Goal: Information Seeking & Learning: Learn about a topic

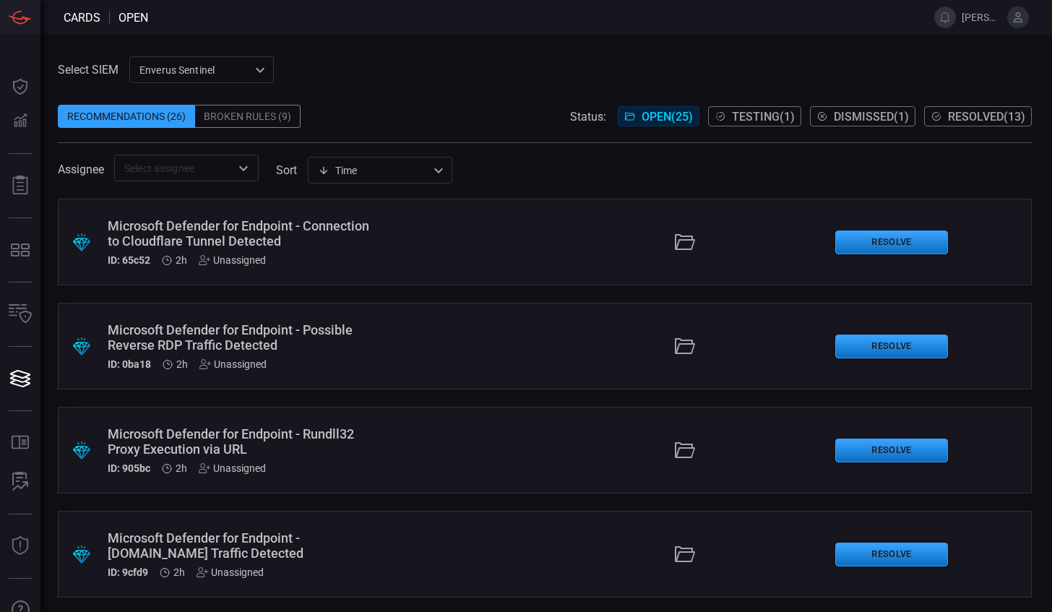
click at [508, 503] on div ".suggested_cards_icon{fill:url(#suggested_cards_icon);} Microsoft Defender for …" at bounding box center [545, 405] width 974 height 413
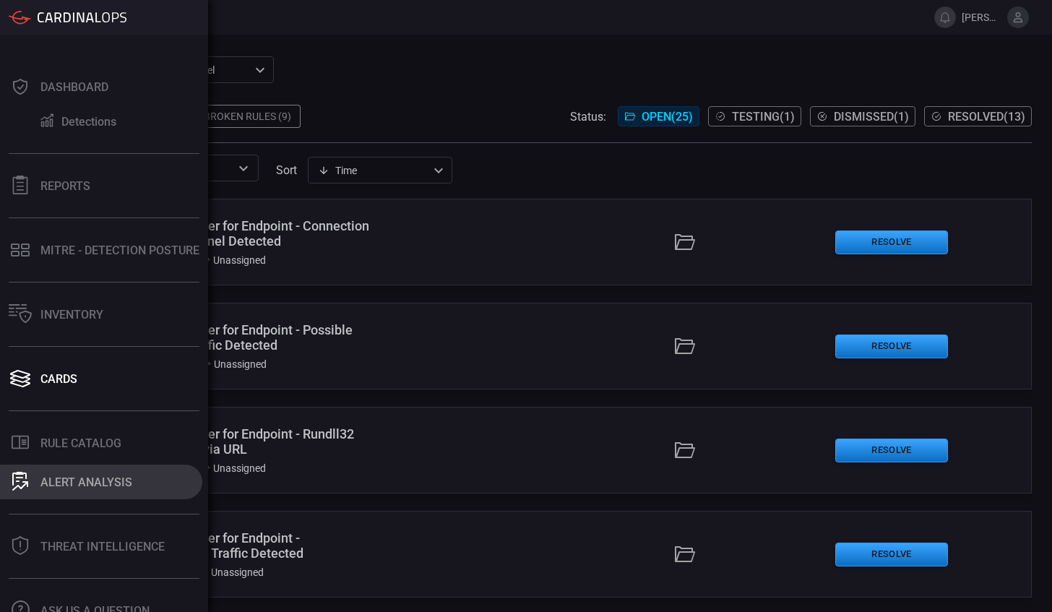
click at [90, 478] on div "ALERT ANALYSIS" at bounding box center [86, 482] width 92 height 14
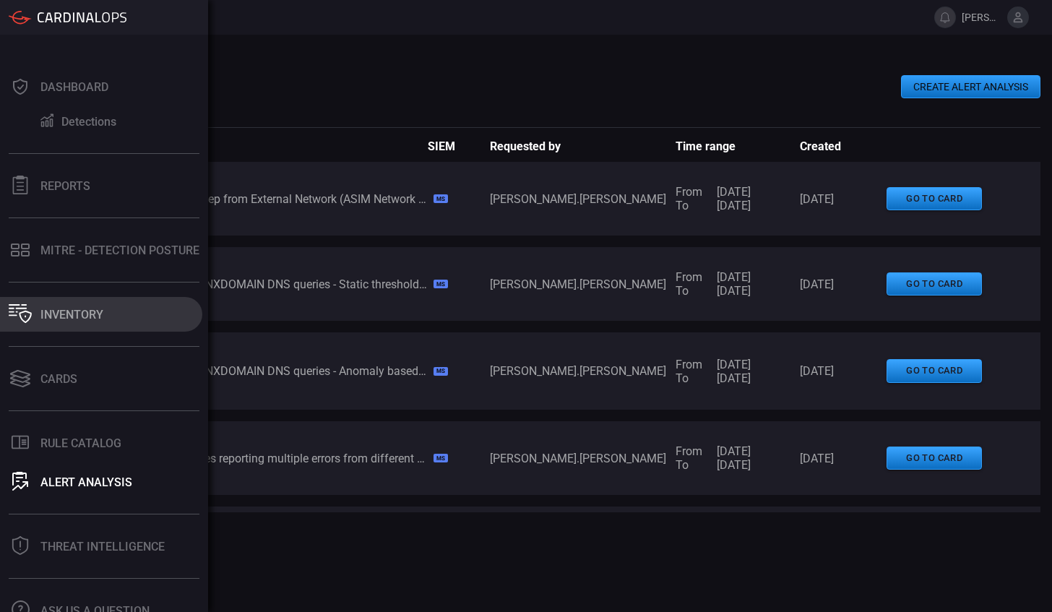
click at [64, 313] on div "Inventory" at bounding box center [71, 315] width 63 height 14
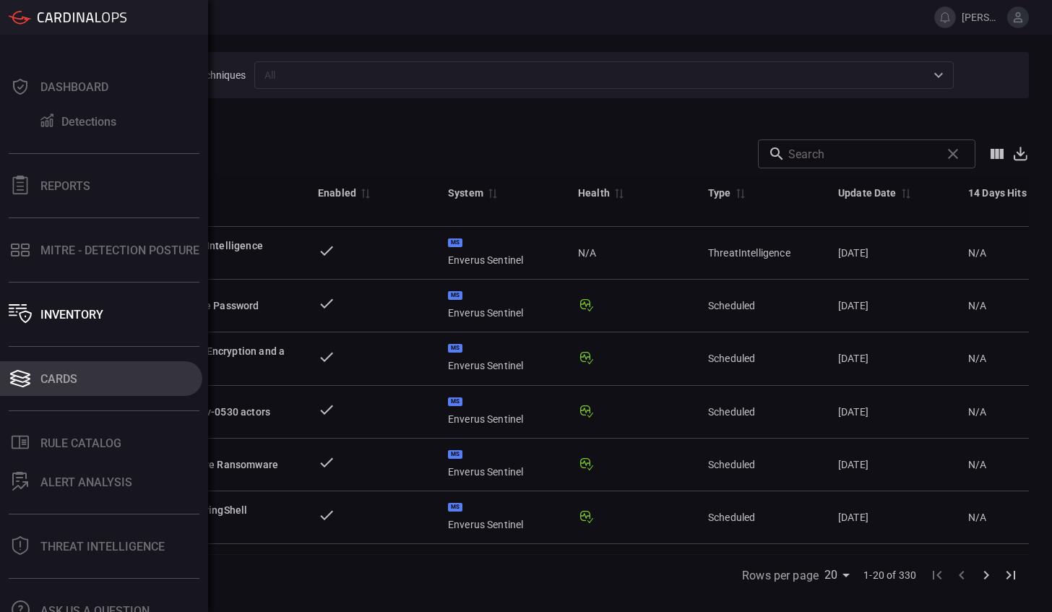
click at [64, 381] on div "Cards" at bounding box center [58, 379] width 37 height 14
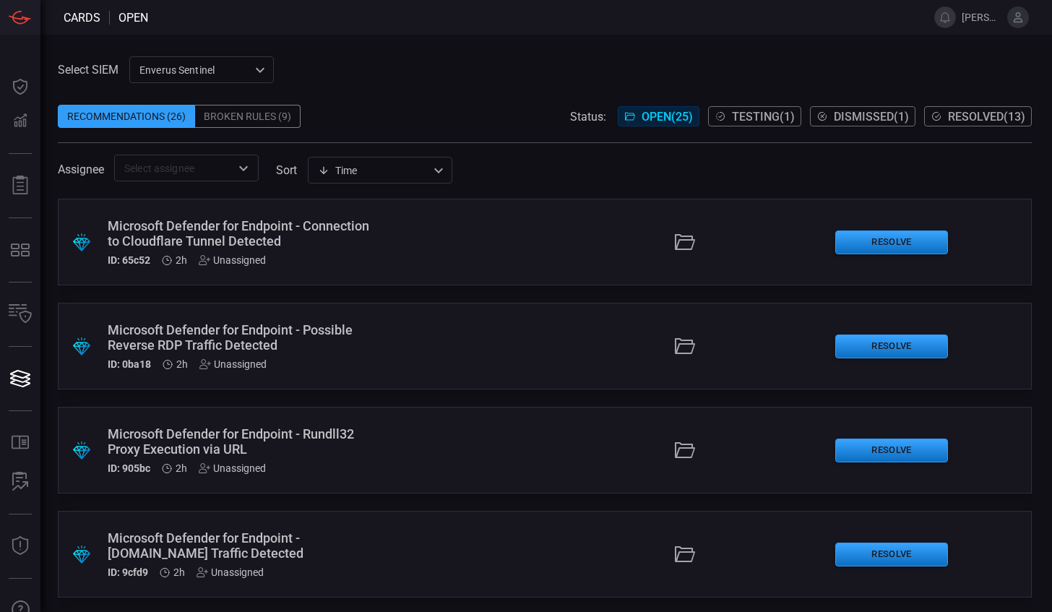
click at [248, 120] on div "Broken Rules (9)" at bounding box center [247, 116] width 105 height 23
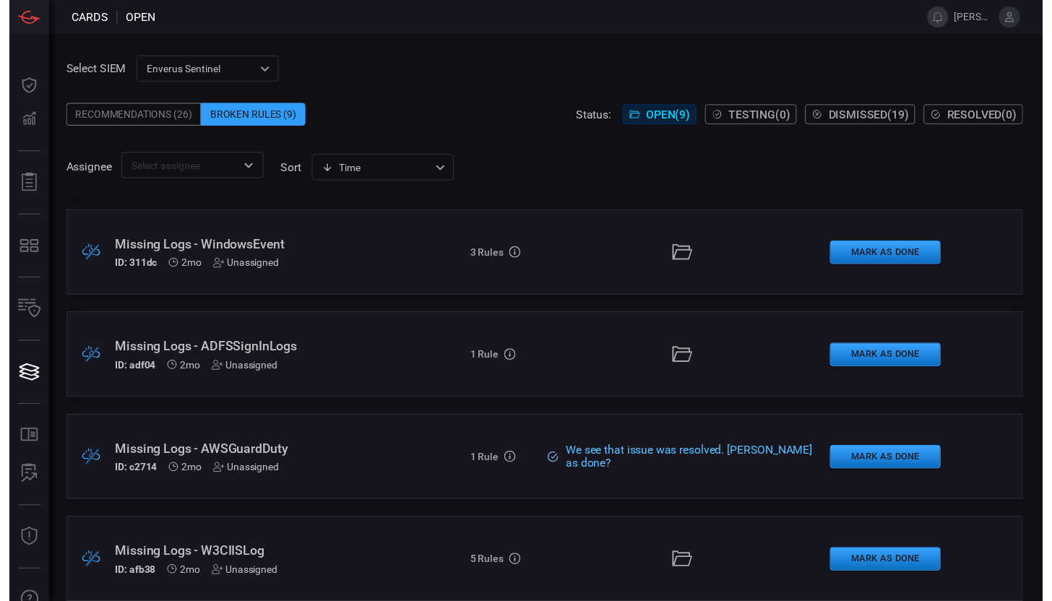
scroll to position [523, 0]
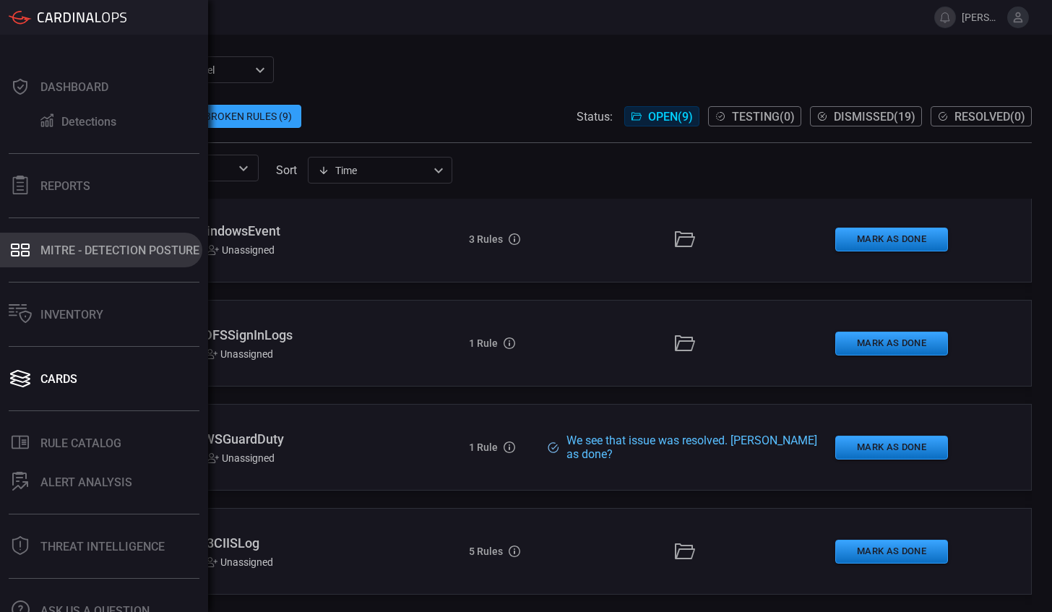
click at [110, 251] on div "MITRE - Detection Posture" at bounding box center [119, 250] width 159 height 14
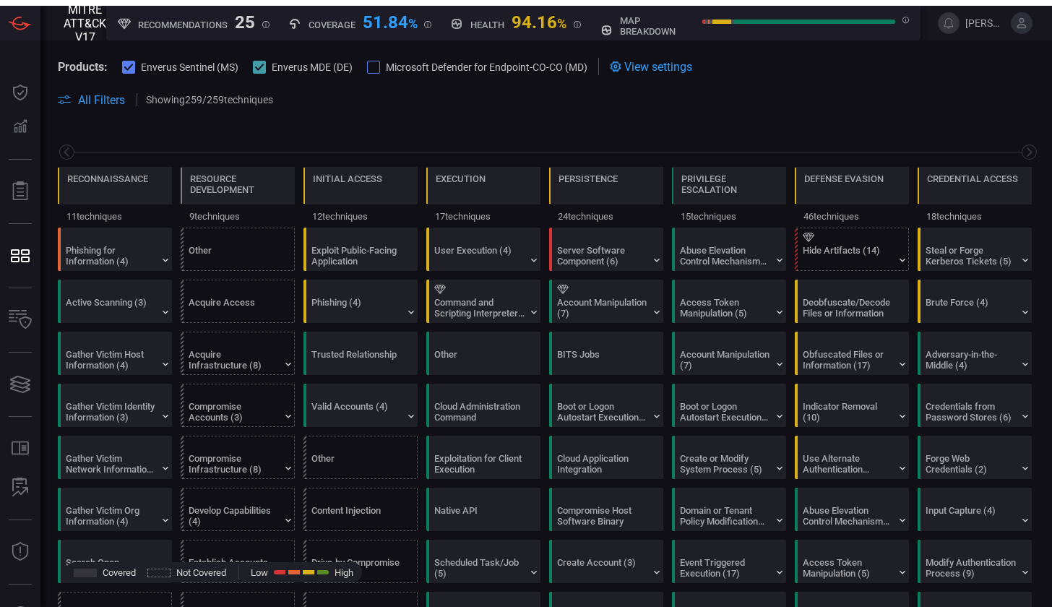
scroll to position [0, 189]
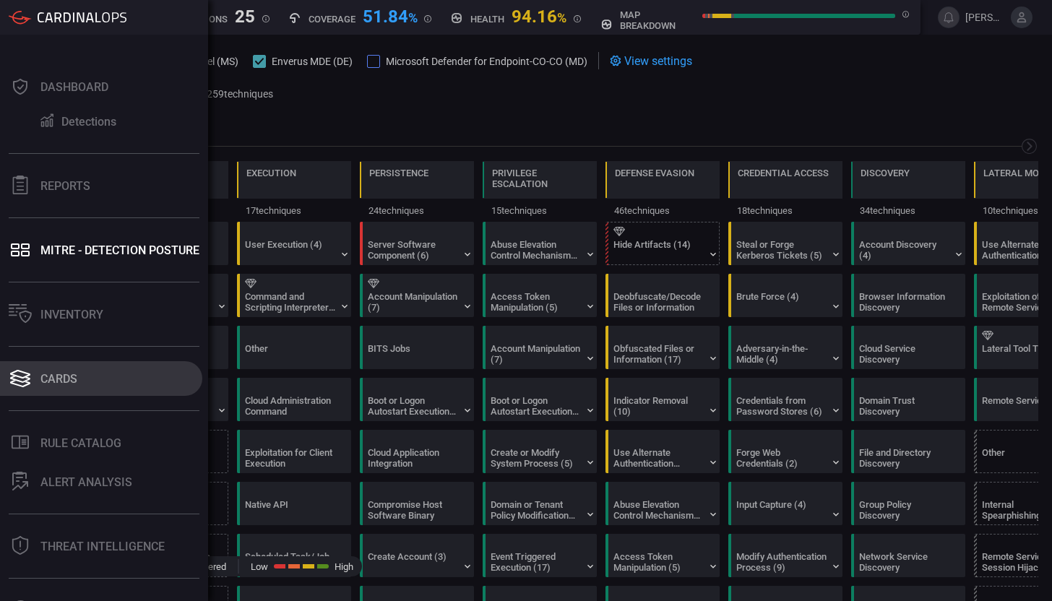
click at [56, 378] on div "Cards" at bounding box center [58, 379] width 37 height 14
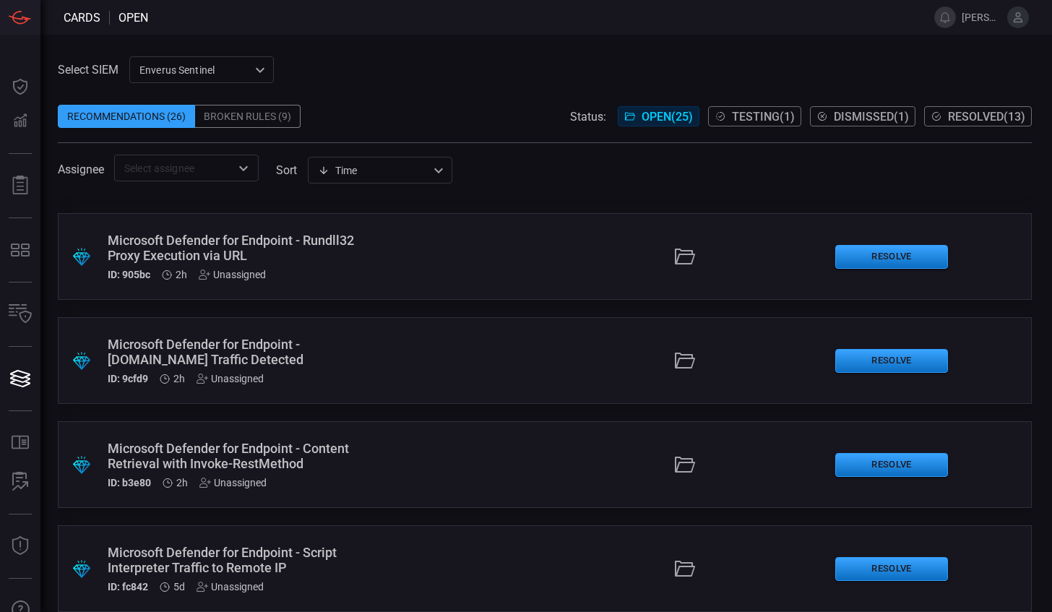
scroll to position [217, 0]
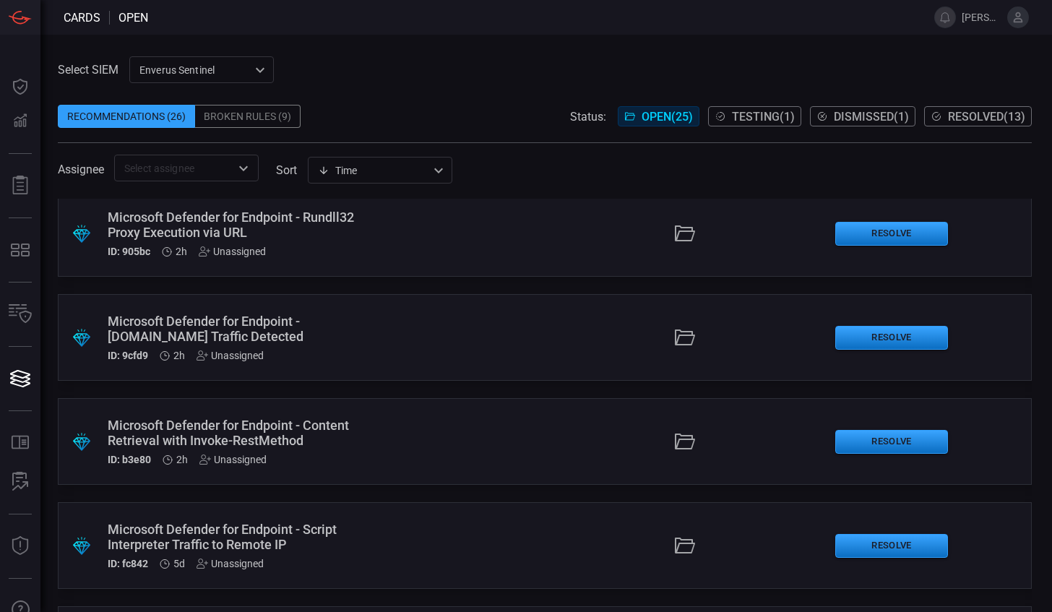
click at [253, 79] on div "Enverus Sentinel c91b43ff-c123-4683-be2e-f803907a5556 ​" at bounding box center [201, 69] width 144 height 27
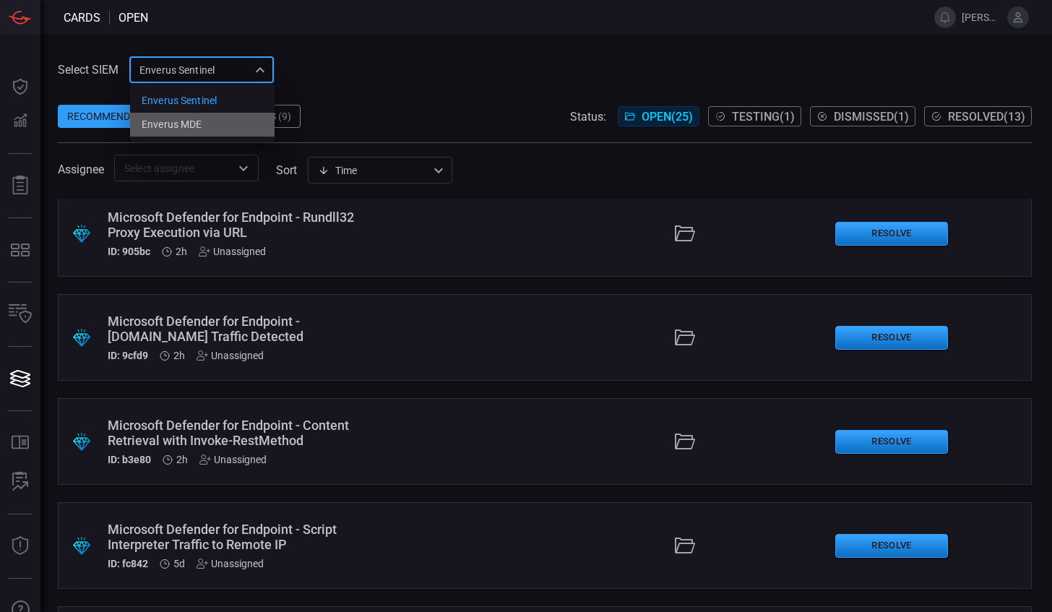
click at [179, 126] on div "Enverus MDE" at bounding box center [172, 124] width 60 height 15
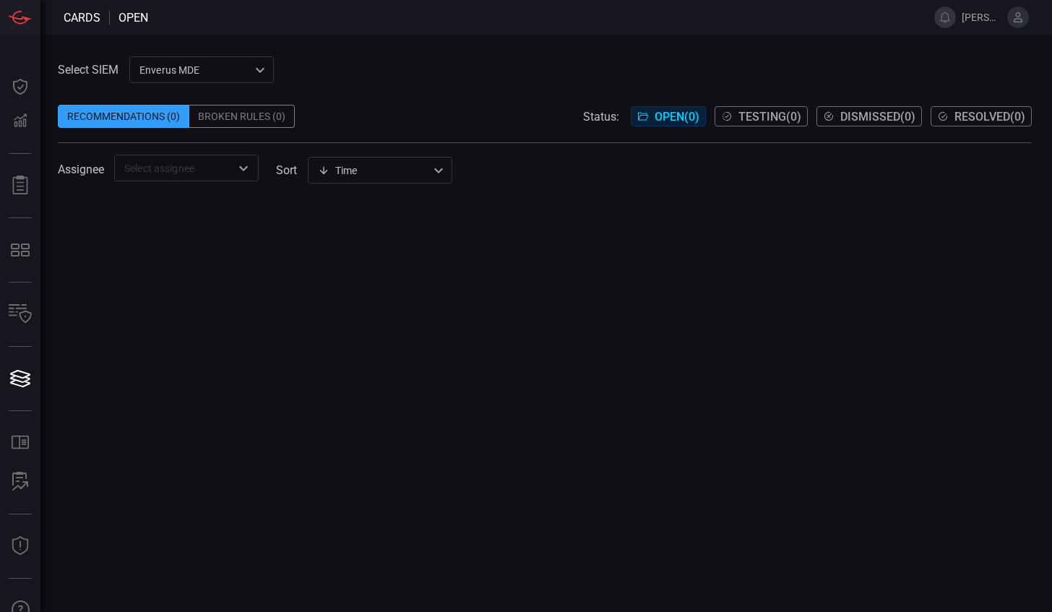
click at [257, 74] on div "Enverus MDE bf66557a-6948-430c-a79d-83d47c1d8503 ​" at bounding box center [201, 69] width 144 height 27
click at [207, 101] on div "Enverus Sentinel" at bounding box center [179, 100] width 75 height 15
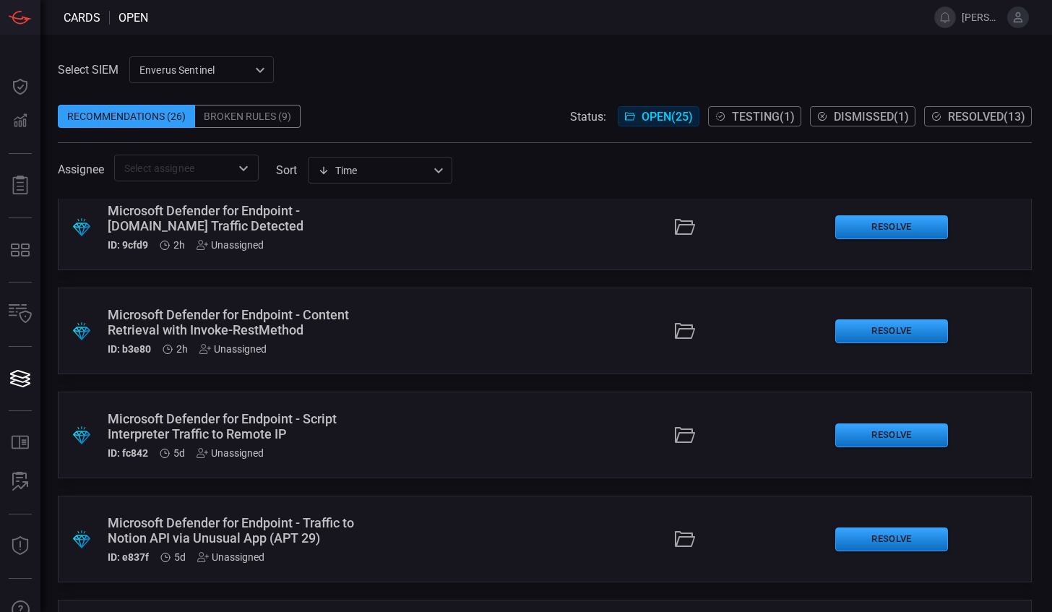
scroll to position [361, 0]
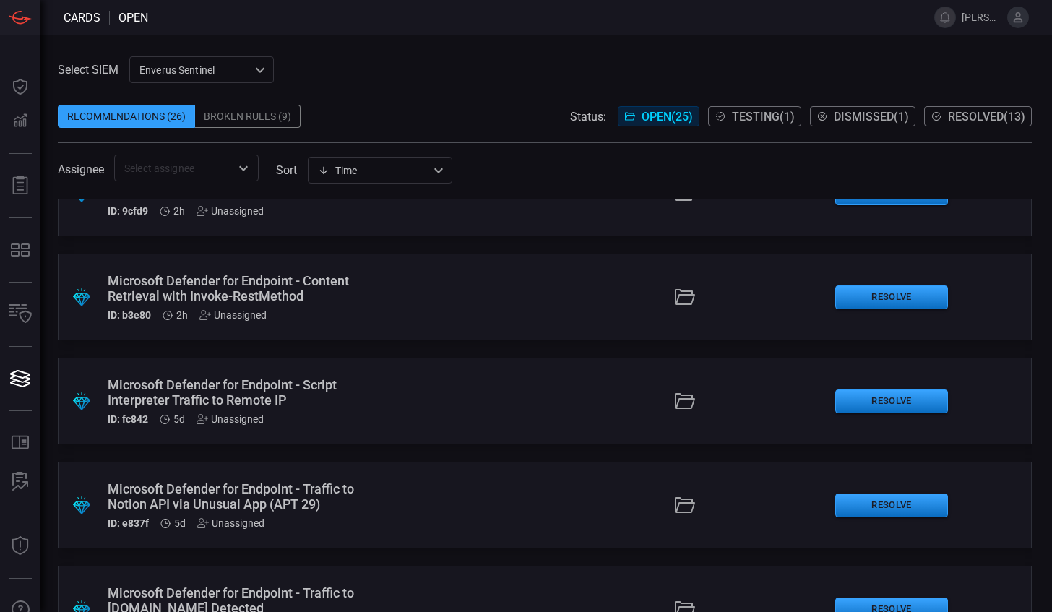
click at [741, 114] on span "Testing ( 1 )" at bounding box center [763, 117] width 63 height 14
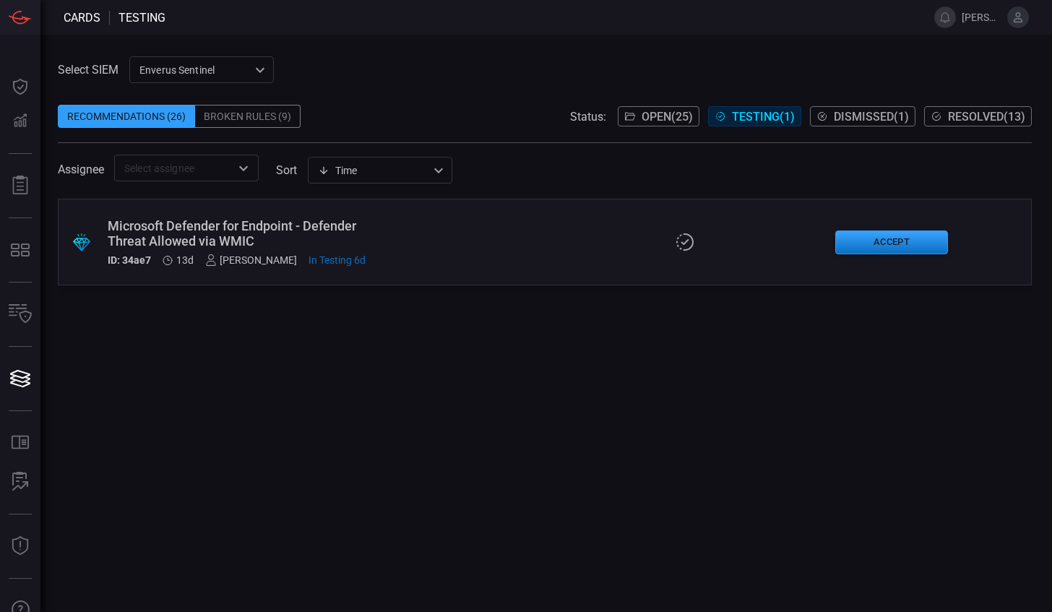
click at [231, 231] on div "Microsoft Defender for Endpoint - Defender Threat Allowed via WMIC" at bounding box center [239, 233] width 263 height 30
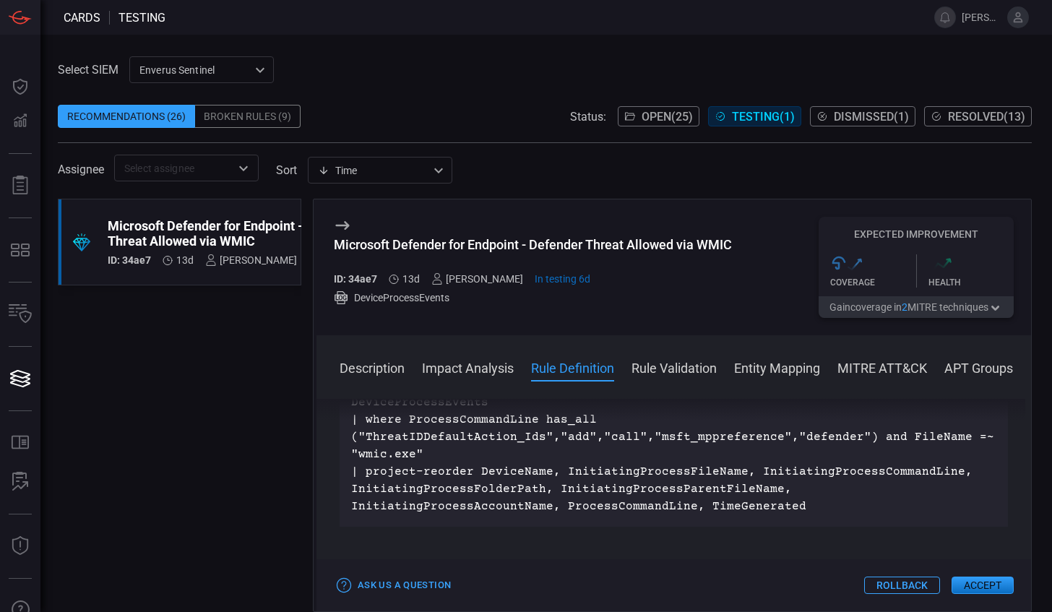
scroll to position [578, 0]
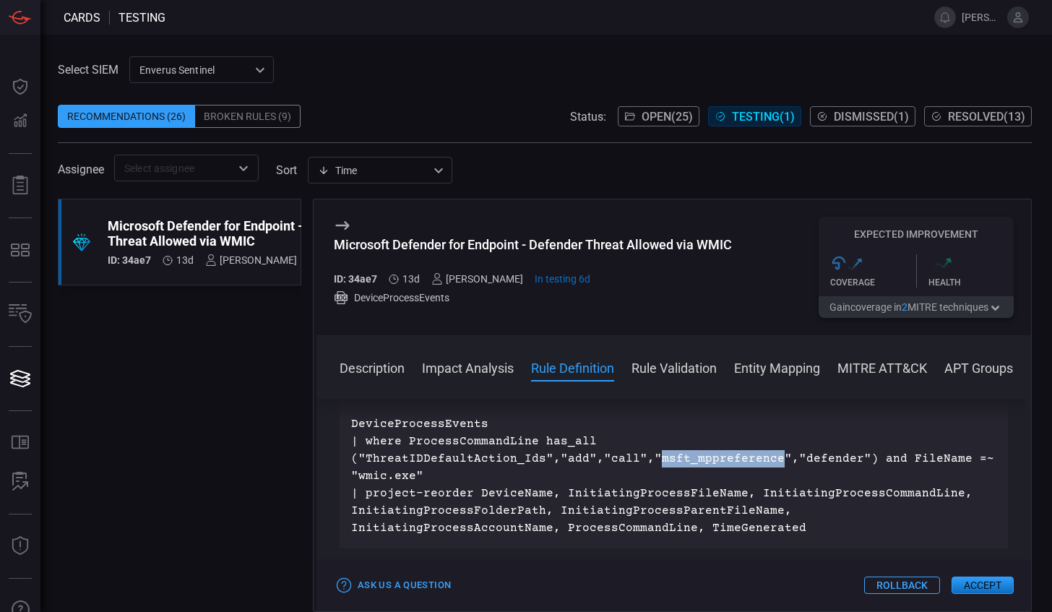
drag, startPoint x: 650, startPoint y: 458, endPoint x: 766, endPoint y: 462, distance: 115.6
click at [766, 462] on p "DeviceProcessEvents | where ProcessCommandLine has_all ("ThreatIDDefaultAction_…" at bounding box center [673, 475] width 645 height 121
drag, startPoint x: 360, startPoint y: 478, endPoint x: 412, endPoint y: 481, distance: 52.1
click at [412, 481] on p "DeviceProcessEvents | where ProcessCommandLine has_all ("ThreatIDDefaultAction_…" at bounding box center [673, 475] width 645 height 121
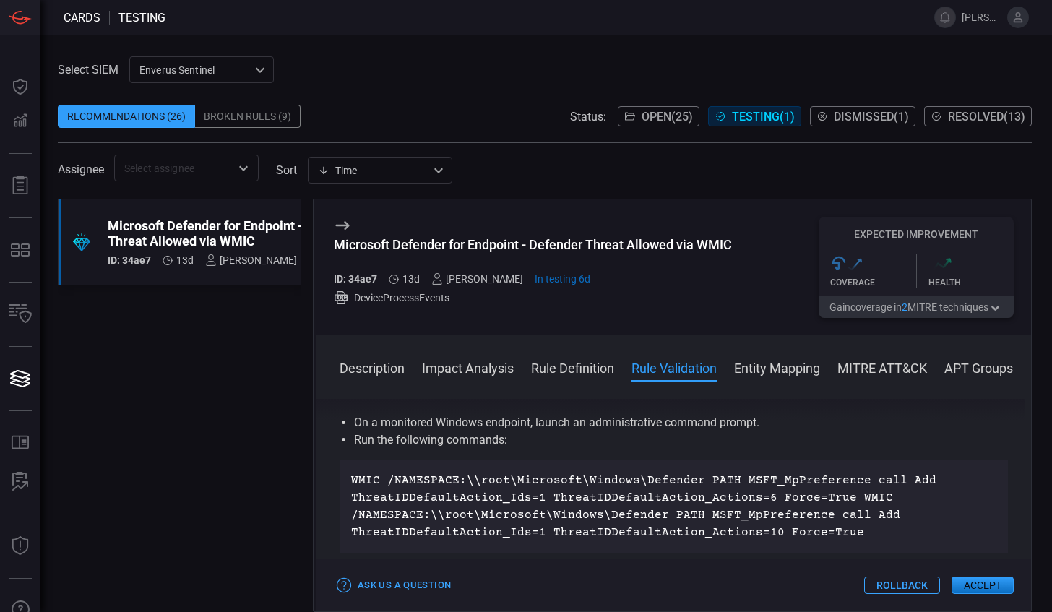
scroll to position [794, 0]
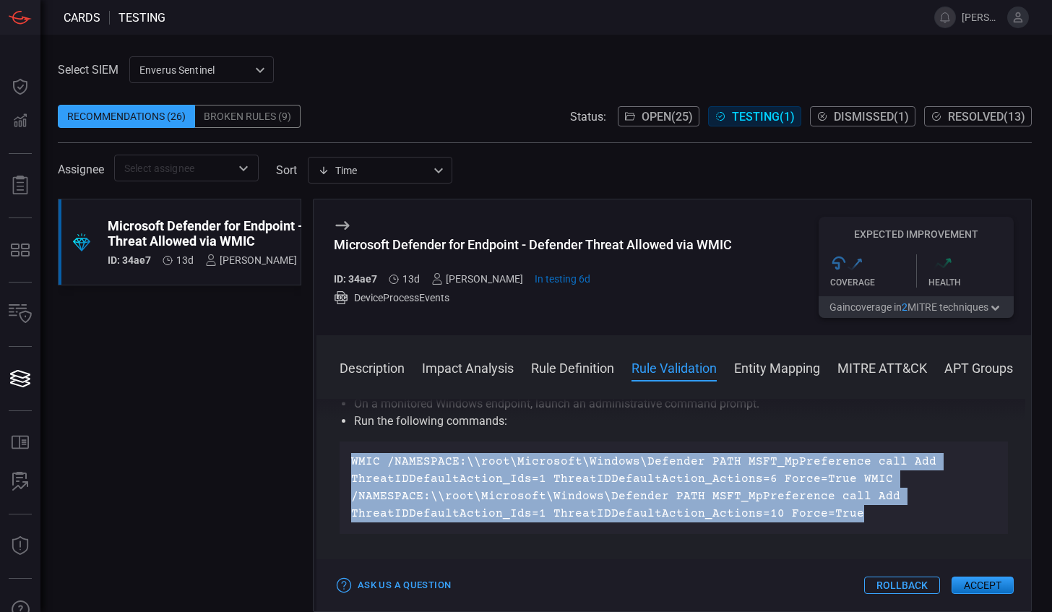
drag, startPoint x: 349, startPoint y: 459, endPoint x: 870, endPoint y: 526, distance: 525.1
click at [870, 526] on div "WMIC /NAMESPACE:\\root\Microsoft\Windows\Defender PATH MSFT_MpPreference call A…" at bounding box center [673, 487] width 668 height 92
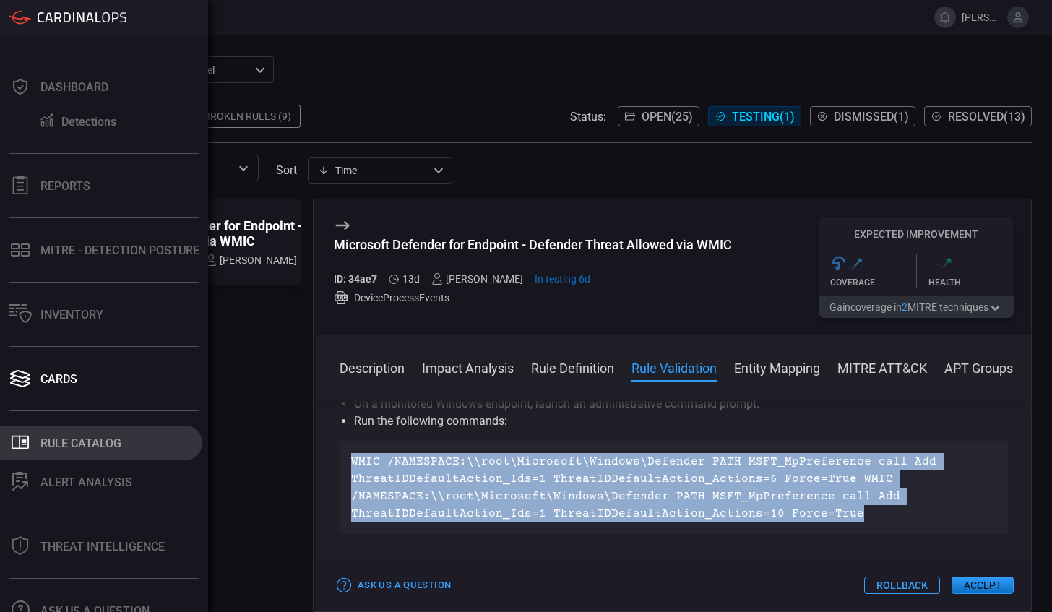
click at [67, 444] on div "Rule Catalog" at bounding box center [80, 443] width 81 height 14
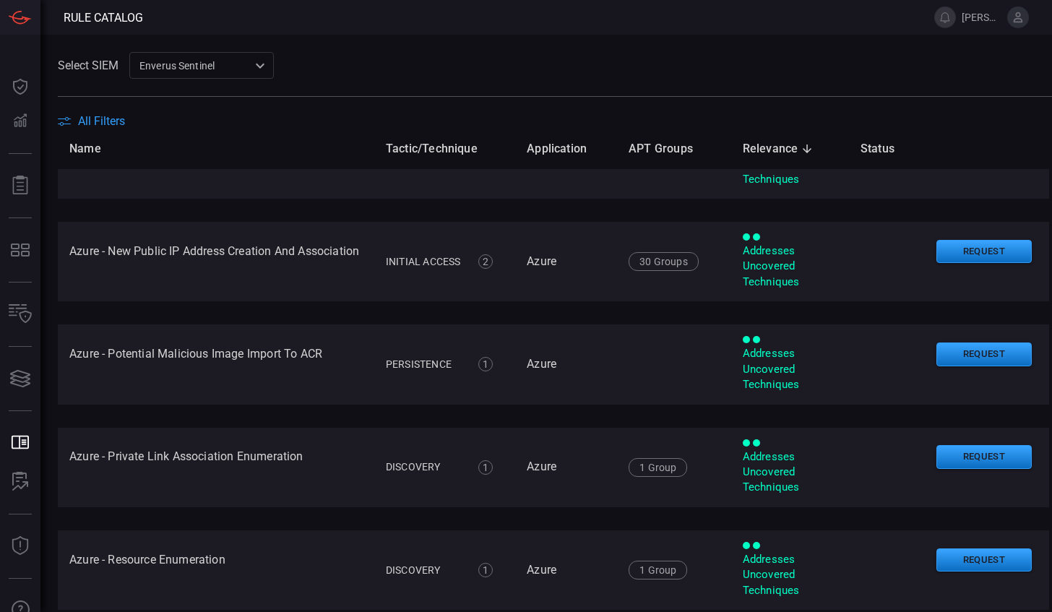
scroll to position [4718, 0]
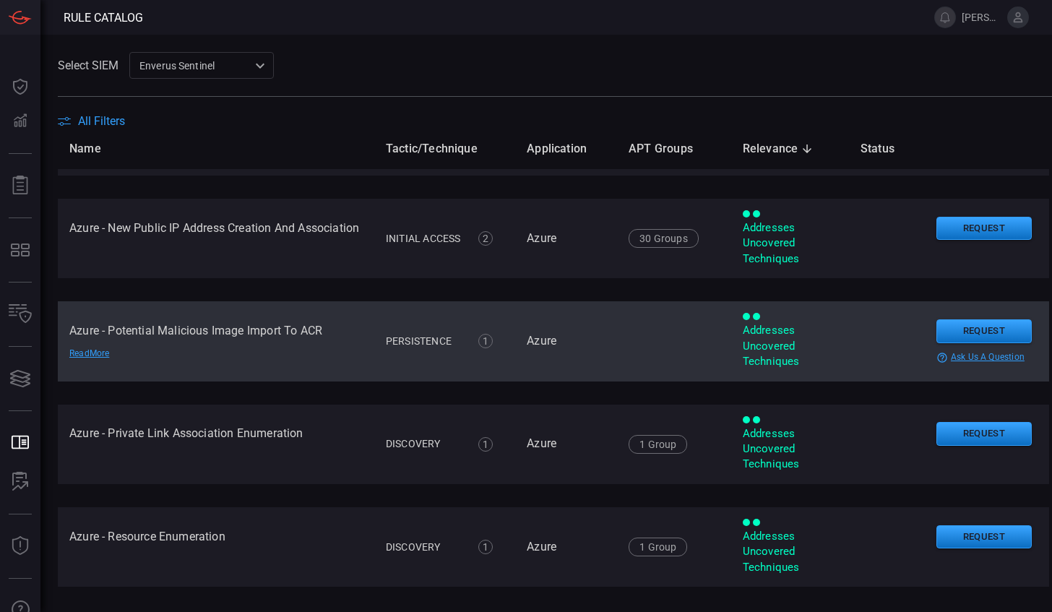
click at [247, 331] on td "Azure - Potential Malicious Image Import To ACR Read More" at bounding box center [216, 340] width 316 height 79
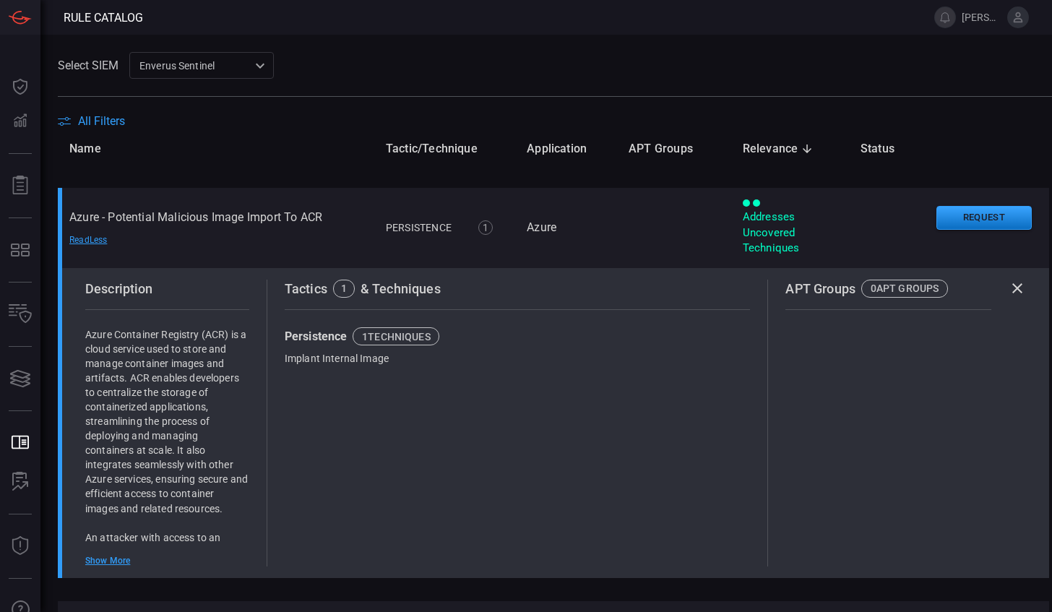
scroll to position [4863, 0]
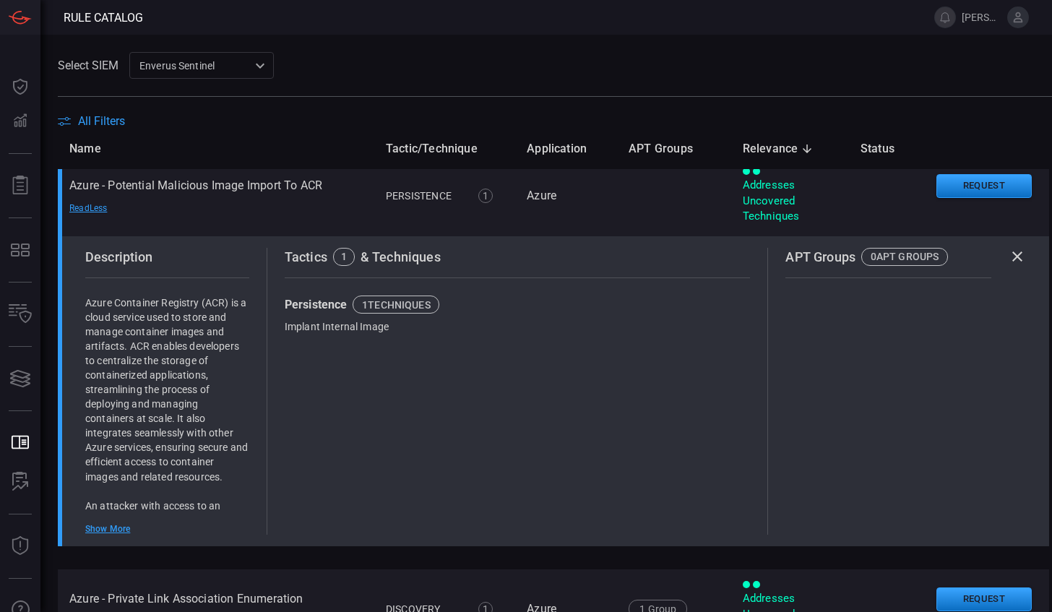
click at [119, 530] on div "Show More" at bounding box center [167, 529] width 164 height 12
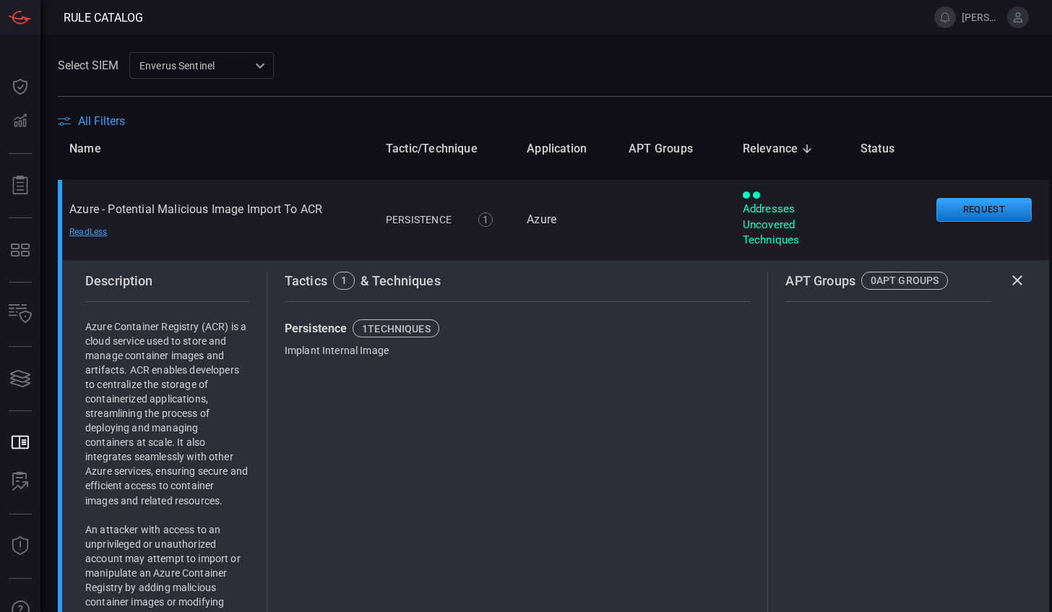
scroll to position [4718, 0]
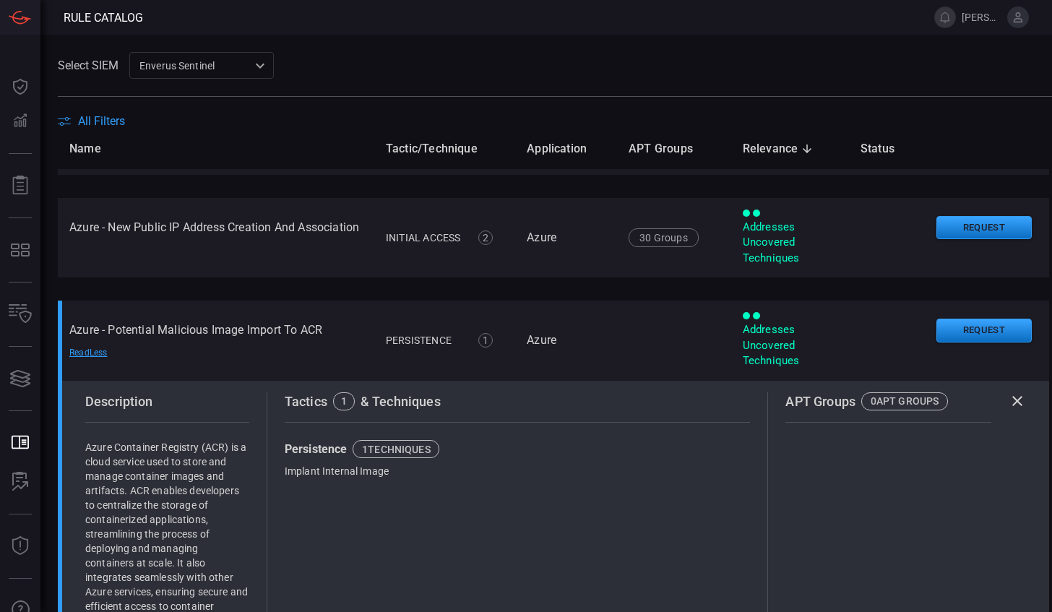
click at [402, 51] on main "Select SIEM Enverus Sentinel c91b43ff-c123-4683-be2e-f803907a5556 ​ All Filters…" at bounding box center [526, 323] width 1052 height 577
click at [312, 25] on span at bounding box center [529, 17] width 773 height 35
click at [168, 19] on span at bounding box center [529, 17] width 773 height 35
click at [156, 10] on span at bounding box center [529, 17] width 773 height 35
click at [149, 12] on span at bounding box center [529, 17] width 773 height 35
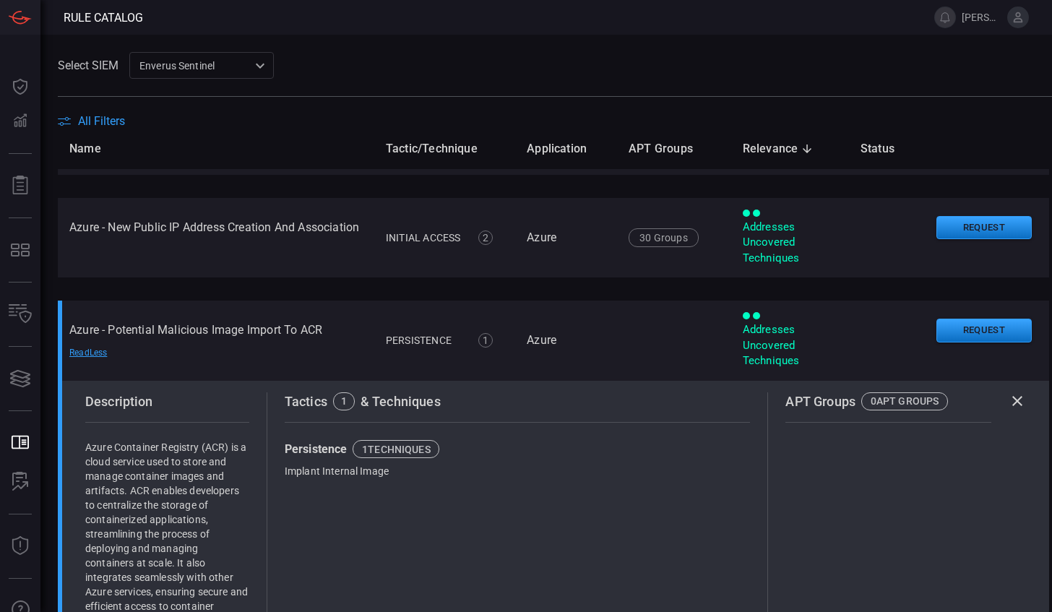
click at [516, 27] on span at bounding box center [529, 17] width 773 height 35
click at [716, 60] on div "Select SIEM Enverus Sentinel c91b43ff-c123-4683-be2e-f803907a5556 ​" at bounding box center [555, 65] width 994 height 27
click at [641, 47] on main "Select SIEM Enverus Sentinel c91b43ff-c123-4683-be2e-f803907a5556 ​ All Filters…" at bounding box center [526, 323] width 1052 height 577
click at [513, 68] on div "Select SIEM Enverus Sentinel c91b43ff-c123-4683-be2e-f803907a5556 ​" at bounding box center [555, 65] width 994 height 27
click at [424, 64] on div "Select SIEM Enverus Sentinel c91b43ff-c123-4683-be2e-f803907a5556 ​" at bounding box center [555, 65] width 994 height 27
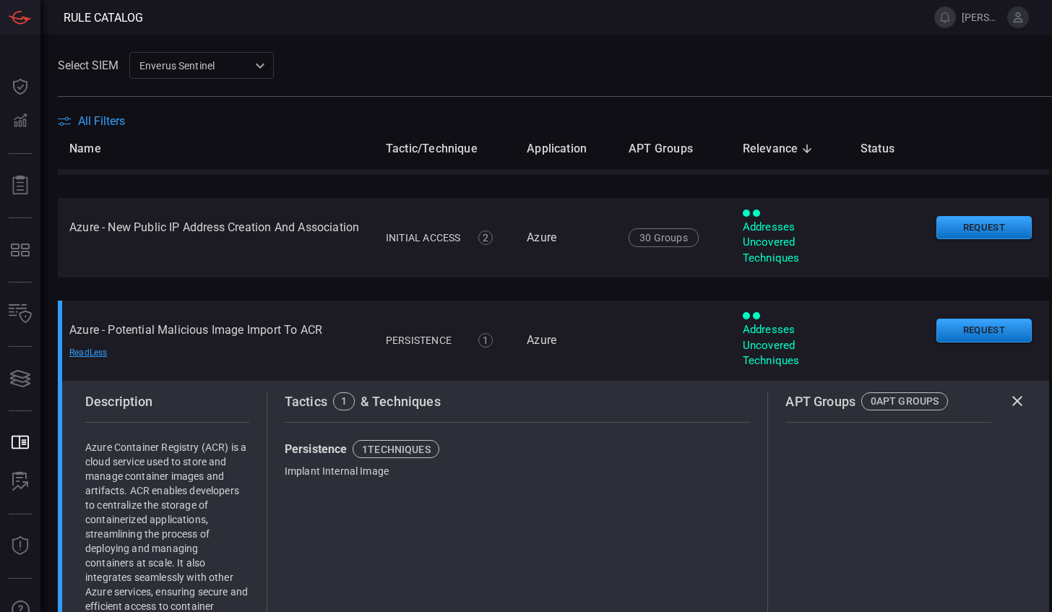
click at [464, 58] on div "Select SIEM Enverus Sentinel c91b43ff-c123-4683-be2e-f803907a5556 ​" at bounding box center [555, 65] width 994 height 27
click at [353, 66] on div "Select SIEM Enverus Sentinel c91b43ff-c123-4683-be2e-f803907a5556 ​" at bounding box center [555, 65] width 994 height 27
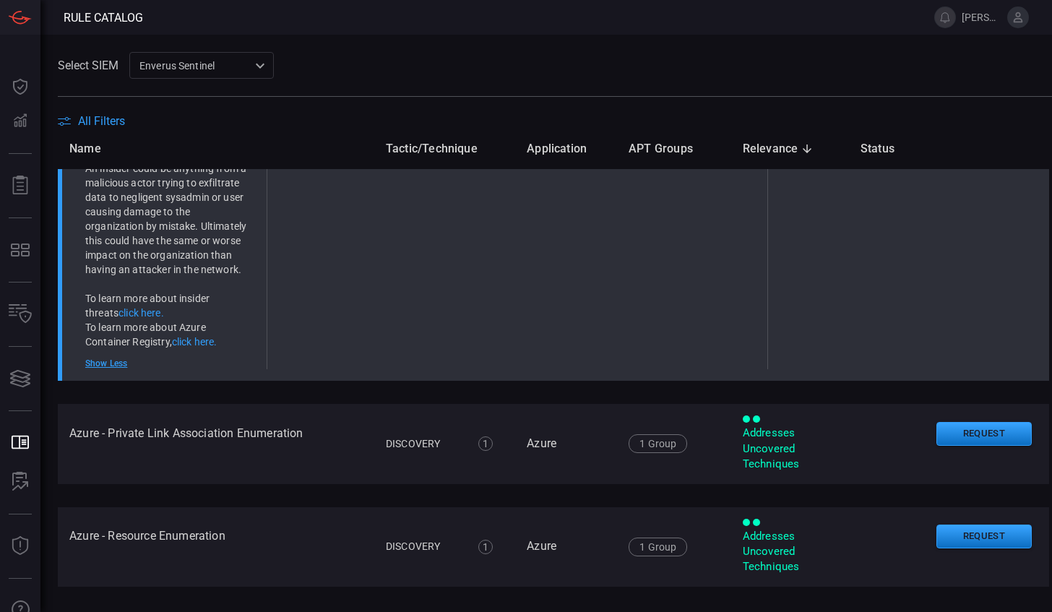
scroll to position [35, 0]
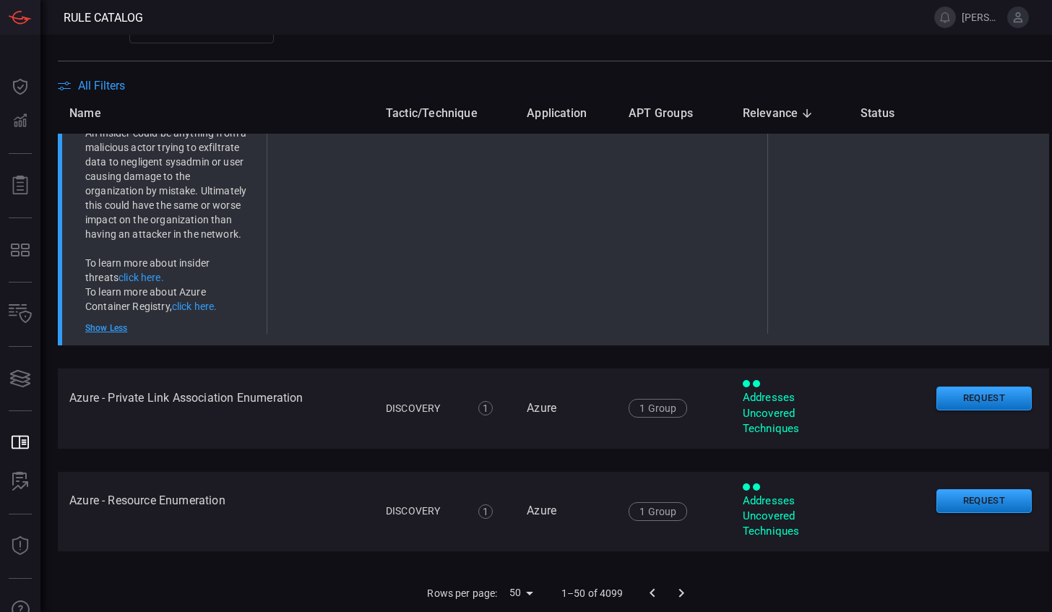
click at [464, 43] on span at bounding box center [555, 51] width 994 height 17
